Goal: Information Seeking & Learning: Learn about a topic

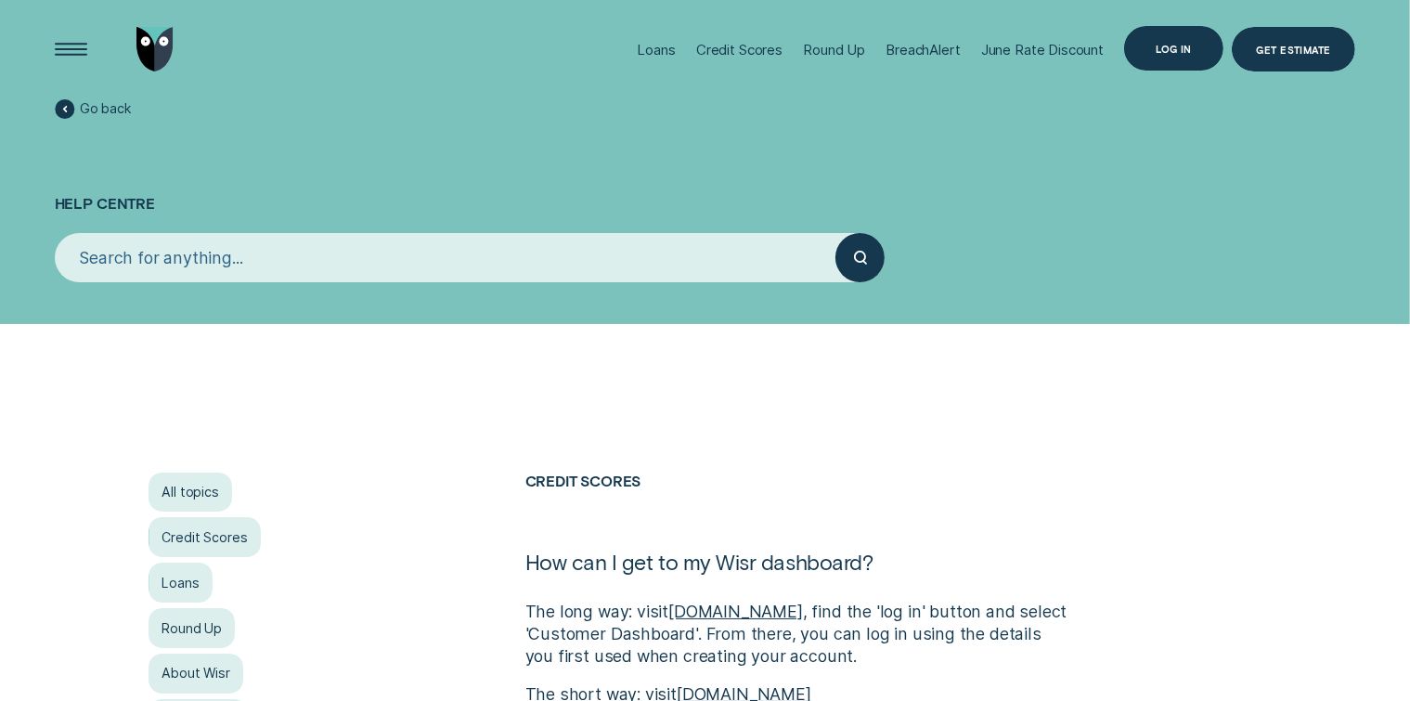
click at [1185, 53] on div "Log in" at bounding box center [1174, 49] width 36 height 8
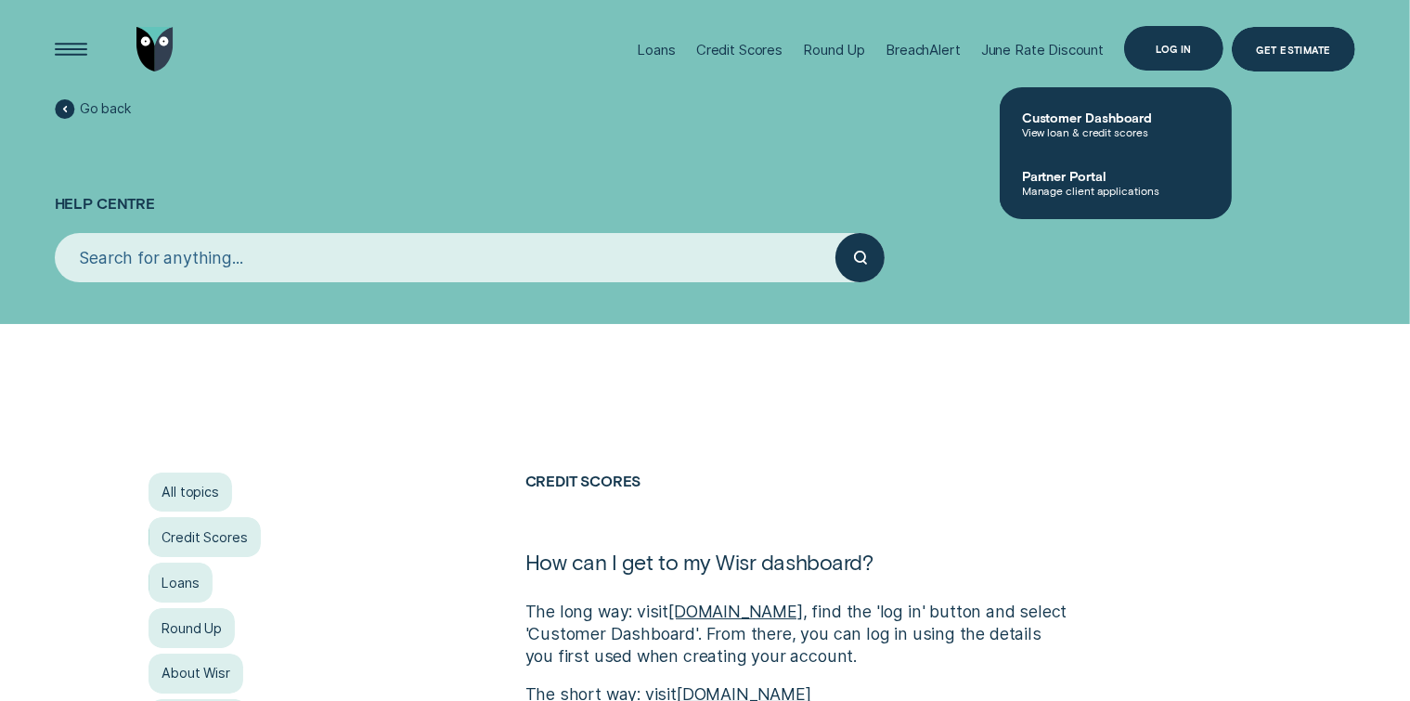
click at [1172, 53] on div "Log in" at bounding box center [1174, 49] width 36 height 8
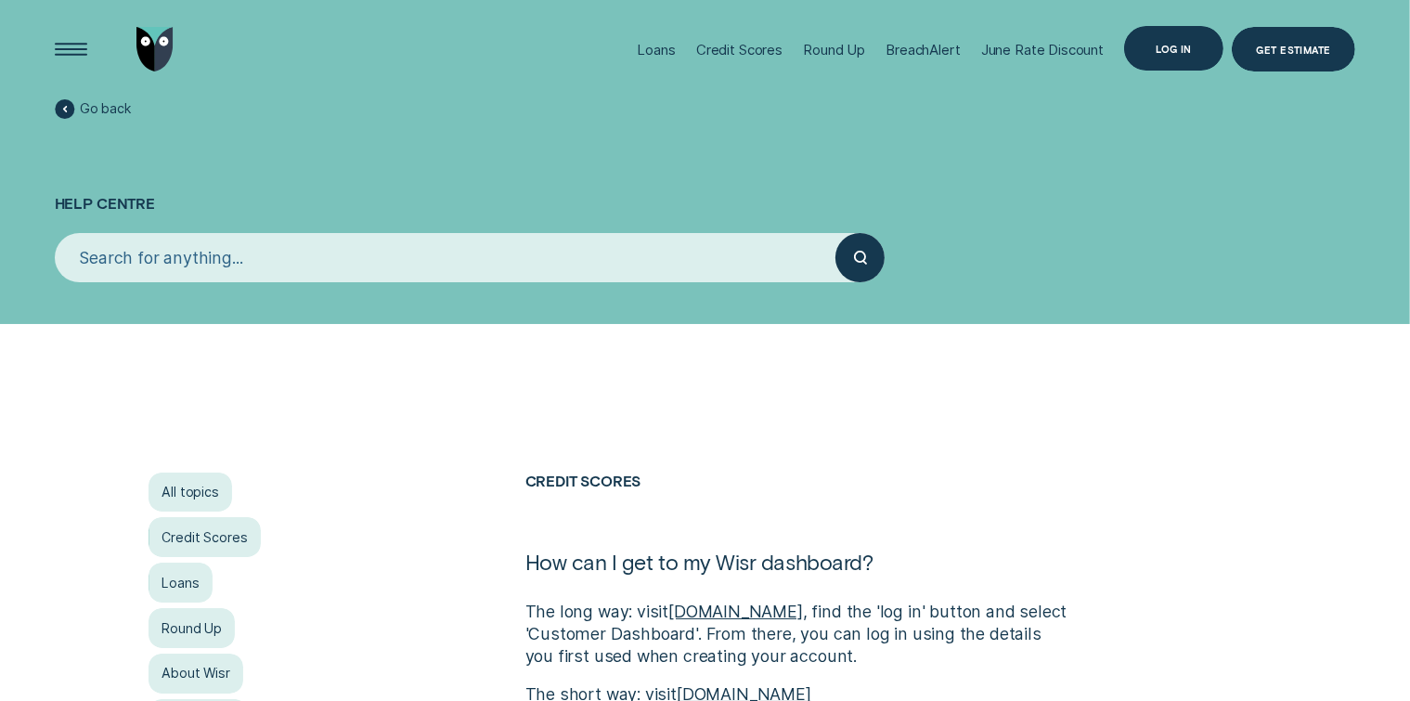
click at [1165, 51] on div "Log in" at bounding box center [1174, 49] width 36 height 8
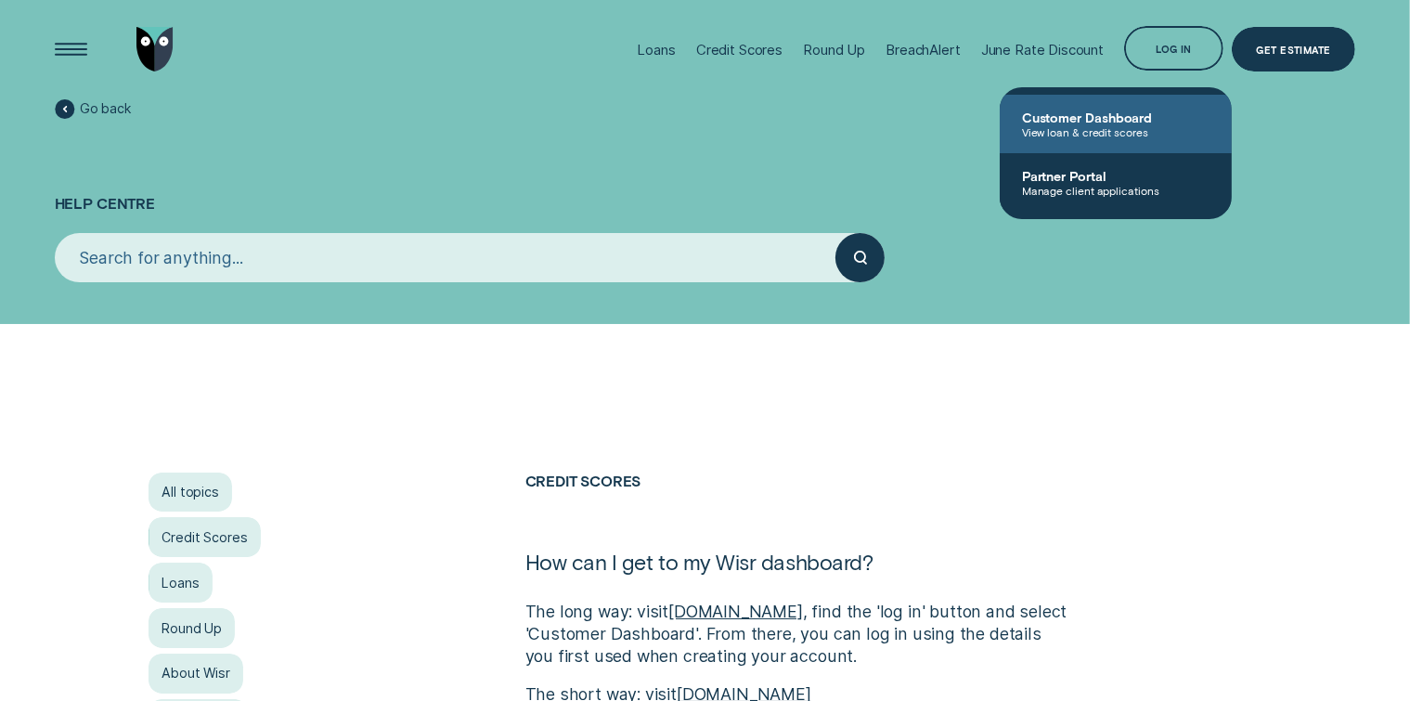
click at [1036, 125] on span "View loan & credit scores" at bounding box center [1116, 131] width 188 height 13
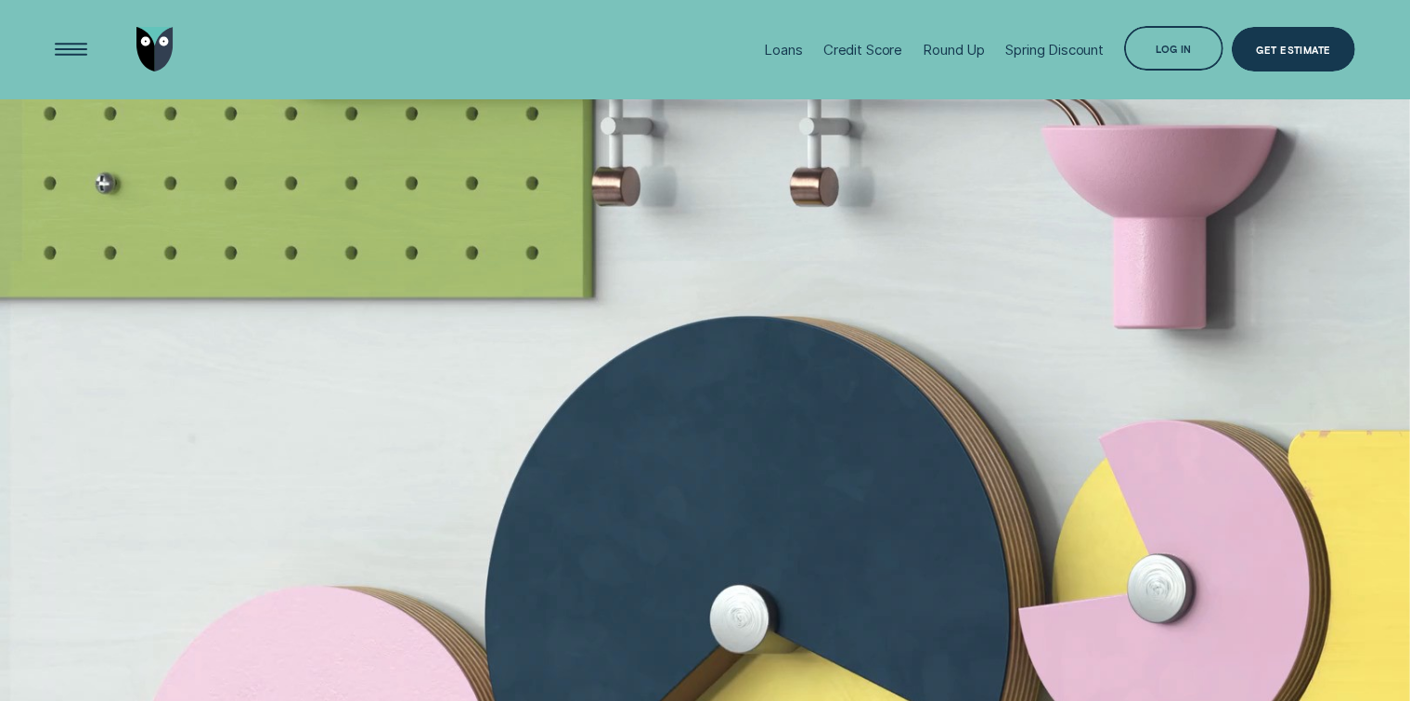
scroll to position [4178, 0]
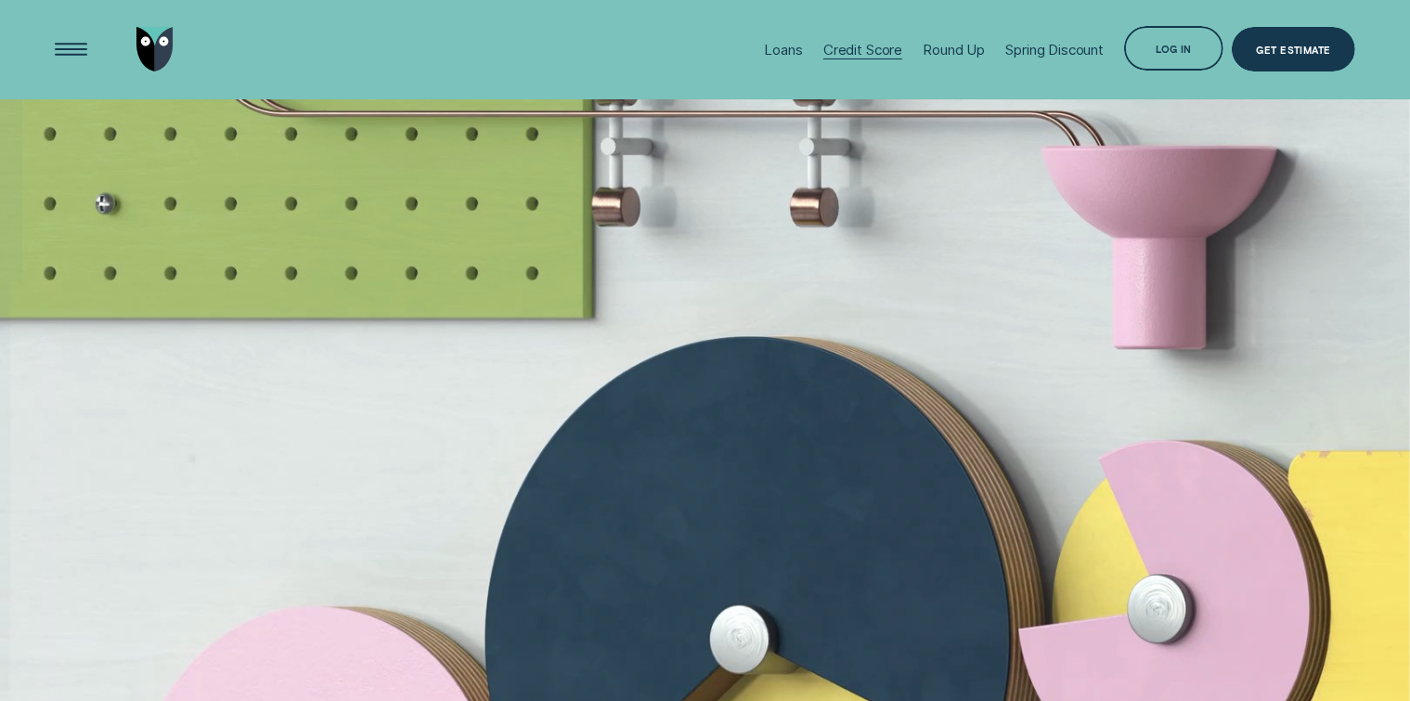
click at [862, 51] on div "Credit Score" at bounding box center [863, 50] width 79 height 18
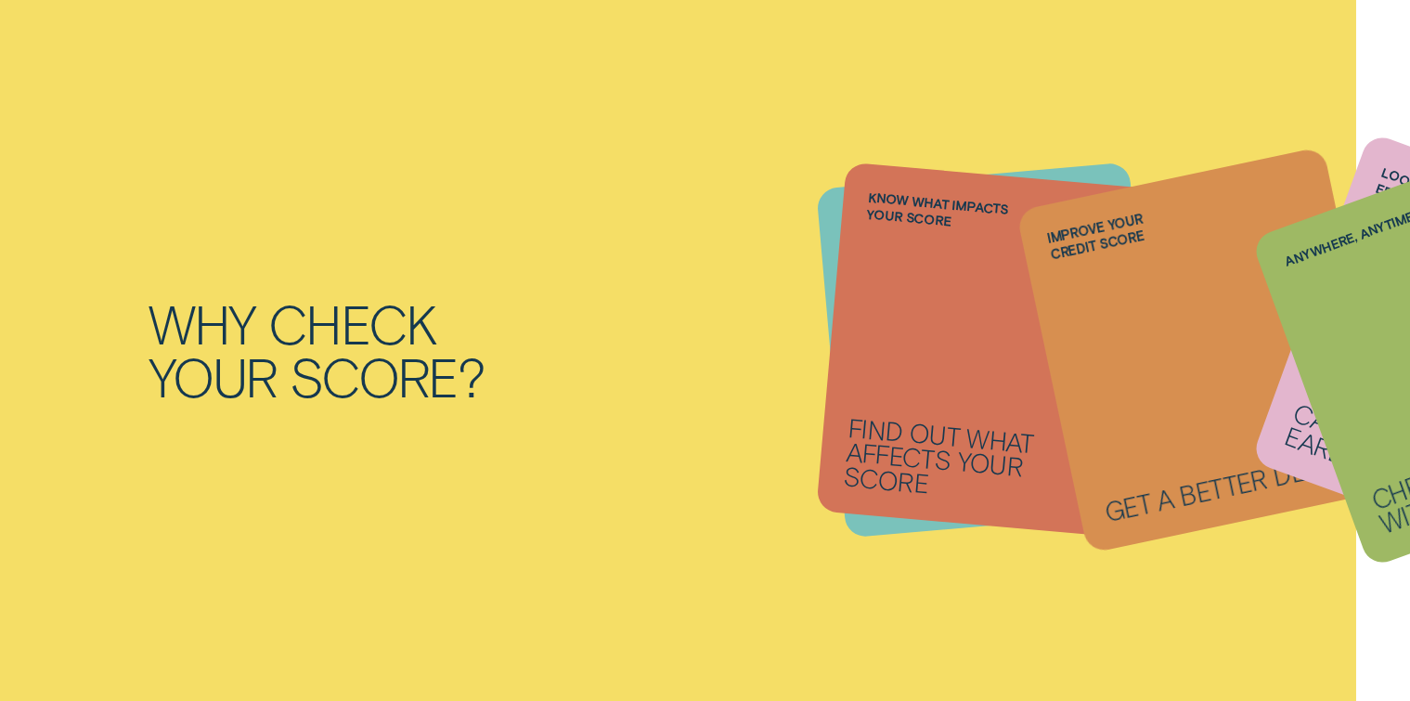
scroll to position [1764, 0]
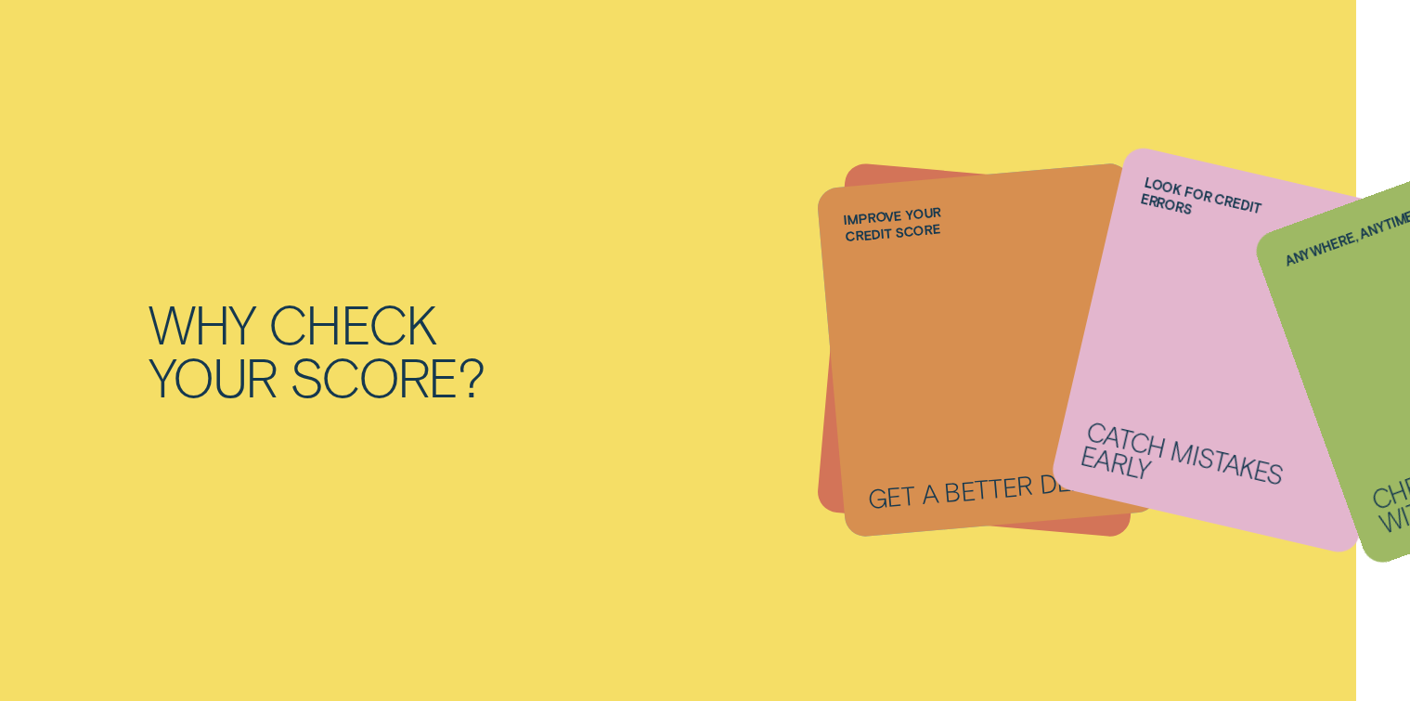
drag, startPoint x: 860, startPoint y: 214, endPoint x: 877, endPoint y: 231, distance: 23.6
click at [877, 231] on li "Anywhere, anytime Check your score with Wisr App" at bounding box center [988, 350] width 314 height 350
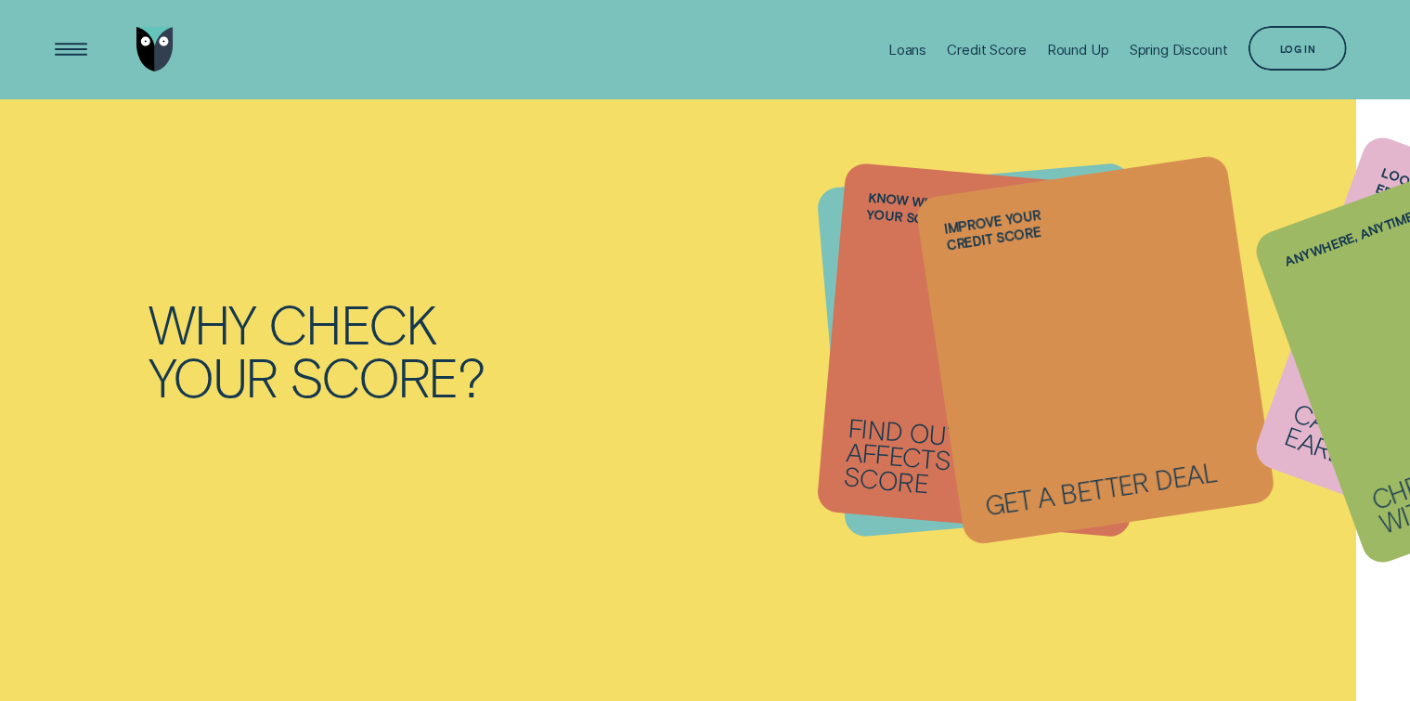
scroll to position [1300, 0]
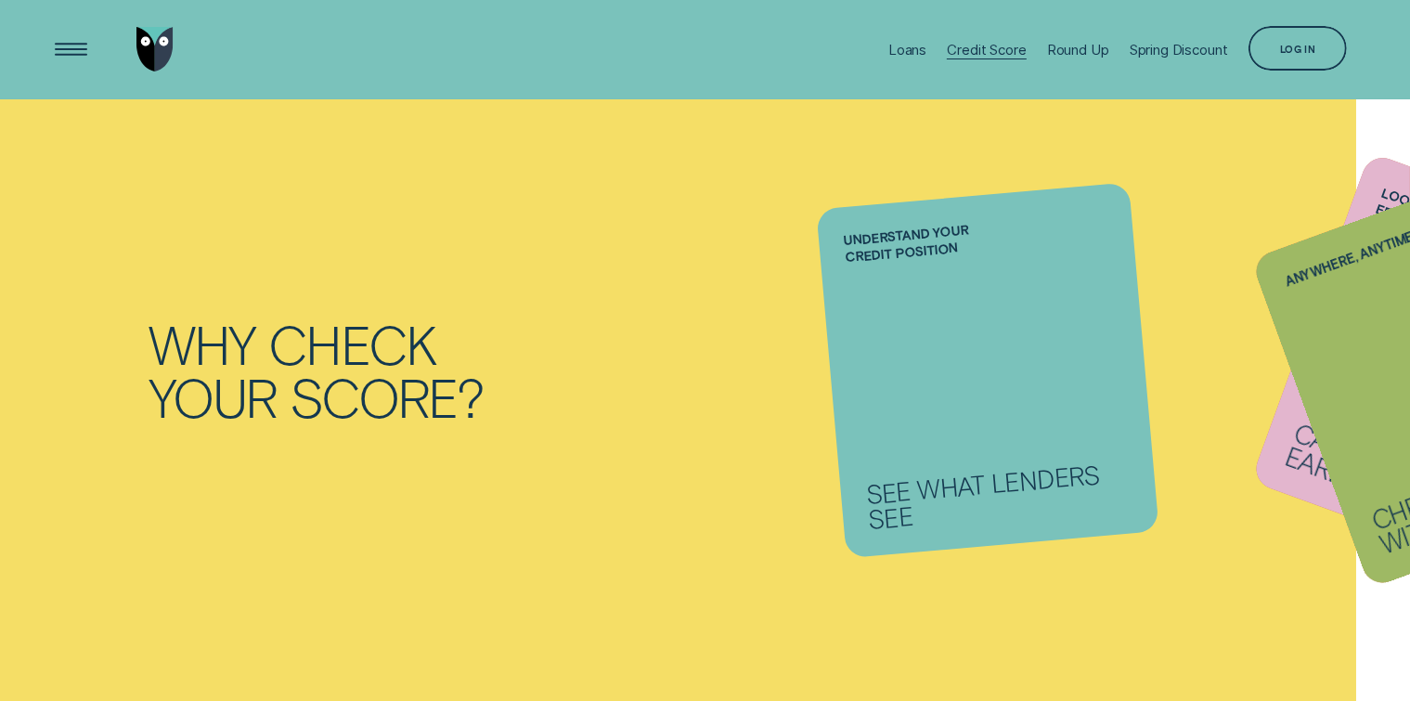
click at [969, 53] on div "Credit Score" at bounding box center [986, 50] width 79 height 18
click at [967, 54] on div "Credit Score" at bounding box center [986, 50] width 79 height 18
click at [1056, 48] on div "Round Up" at bounding box center [1078, 50] width 62 height 18
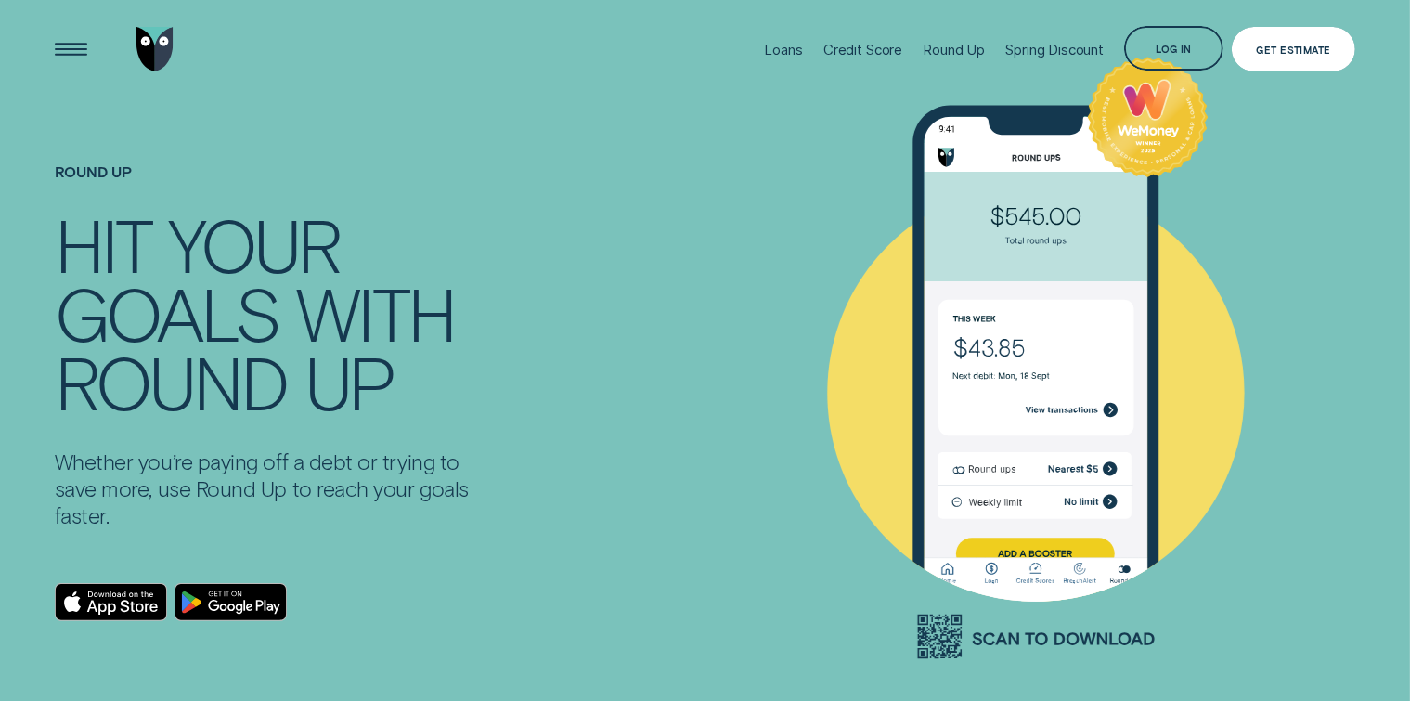
click at [1301, 53] on div "Get Estimate" at bounding box center [1294, 49] width 74 height 8
